Goal: Check status: Check status

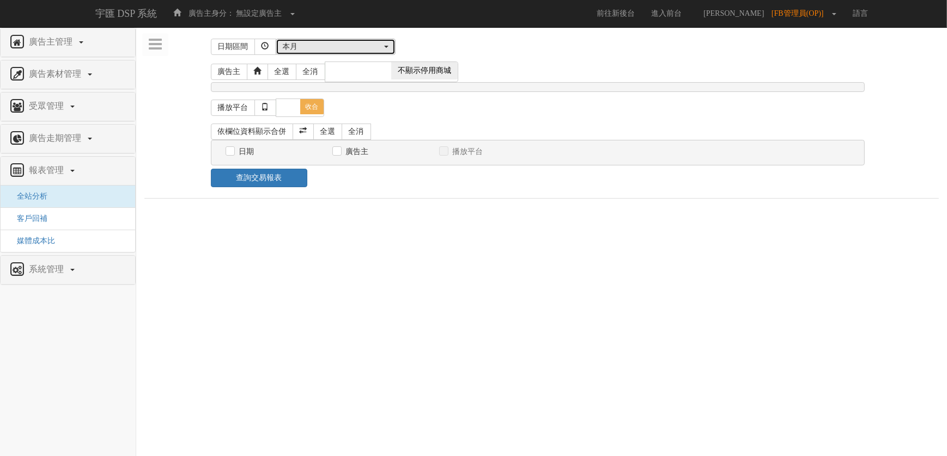
click at [358, 50] on div "本月" at bounding box center [332, 46] width 99 height 11
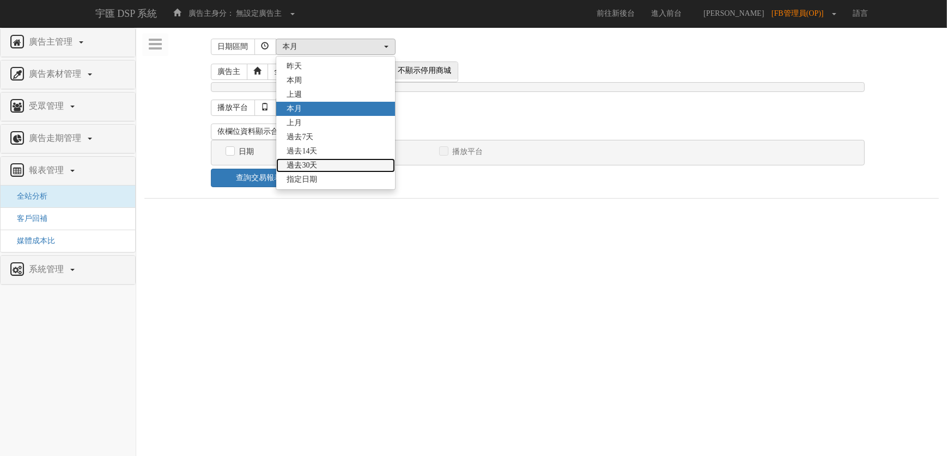
click at [334, 166] on link "過去30天" at bounding box center [335, 165] width 119 height 14
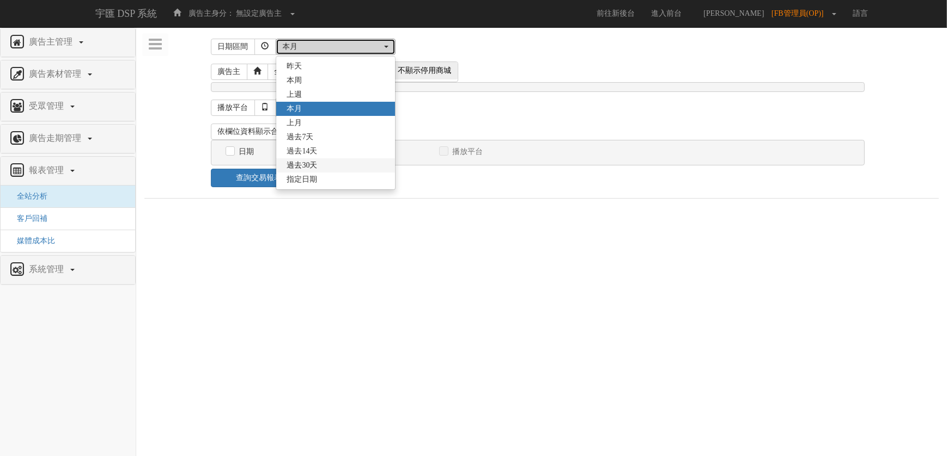
select select "Past30"
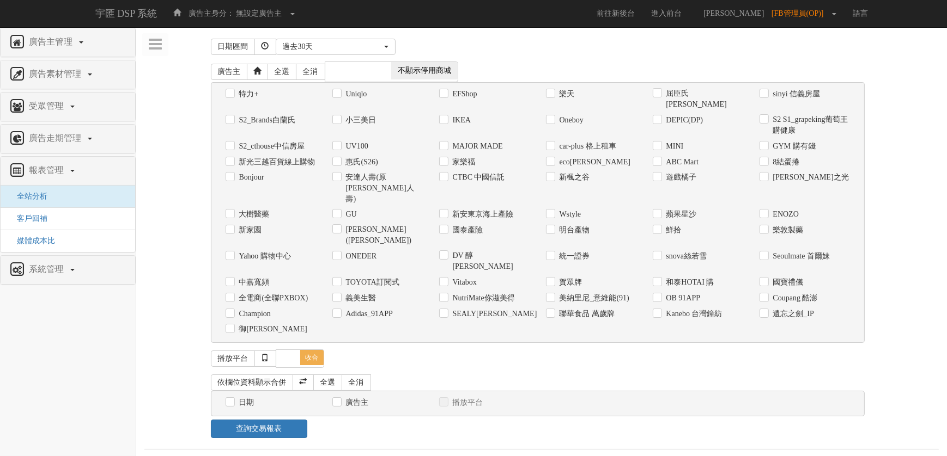
click at [254, 322] on div "御[PERSON_NAME]" at bounding box center [270, 330] width 107 height 16
click at [259, 324] on label "御[PERSON_NAME]" at bounding box center [271, 329] width 71 height 11
click at [233, 326] on input "御[PERSON_NAME]" at bounding box center [228, 329] width 7 height 7
checkbox input "true"
click at [248, 398] on label "日期" at bounding box center [245, 403] width 18 height 11
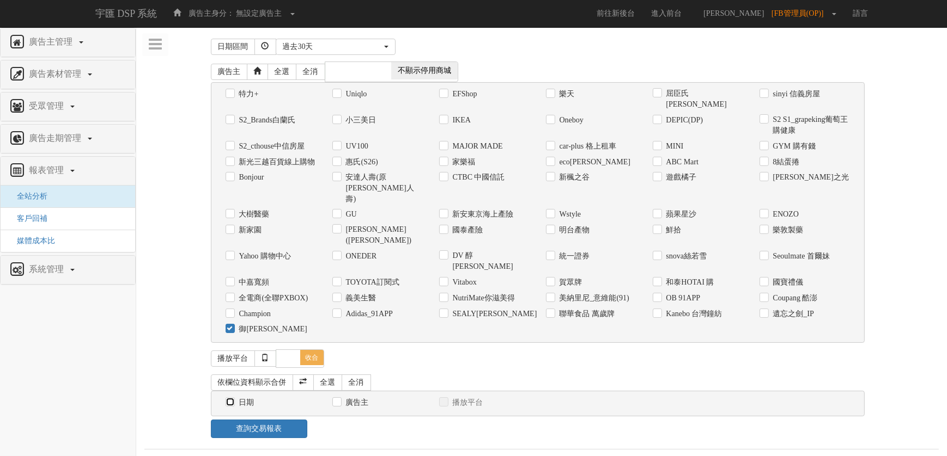
click at [233, 399] on input "日期" at bounding box center [228, 402] width 7 height 7
checkbox input "true"
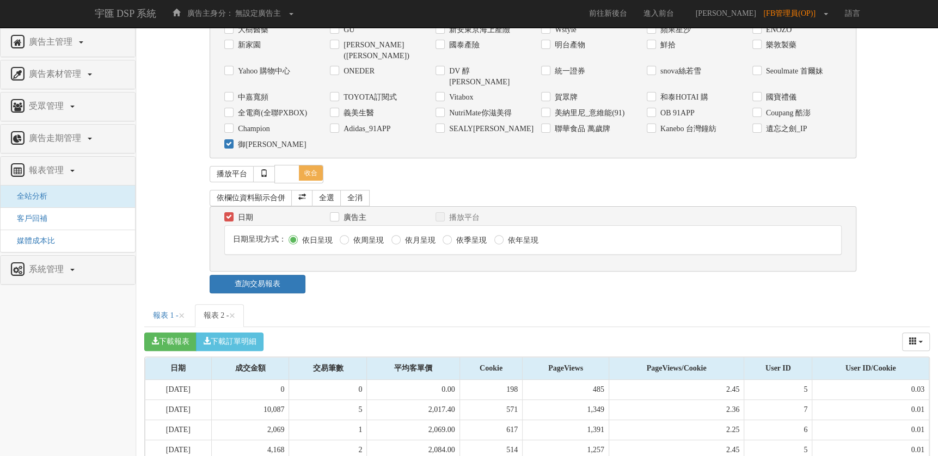
scroll to position [275, 0]
